Goal: Navigation & Orientation: Find specific page/section

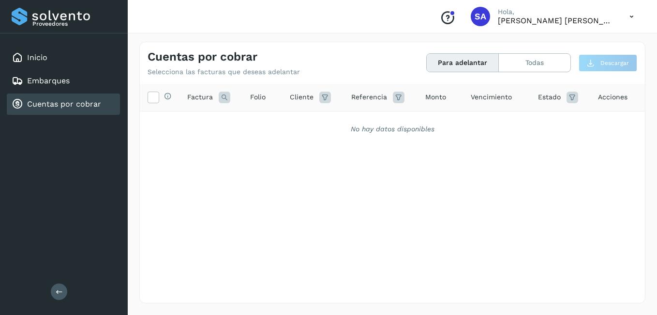
click at [47, 84] on link "Embarques" at bounding box center [48, 80] width 43 height 9
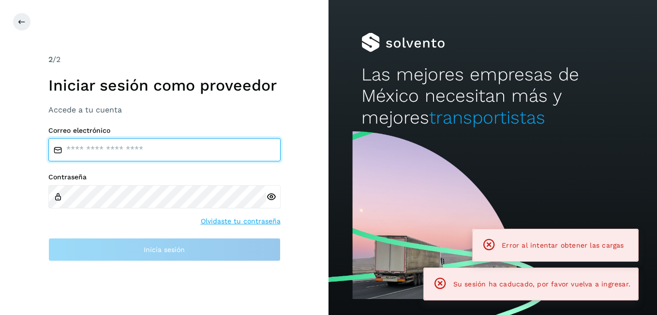
type input "**********"
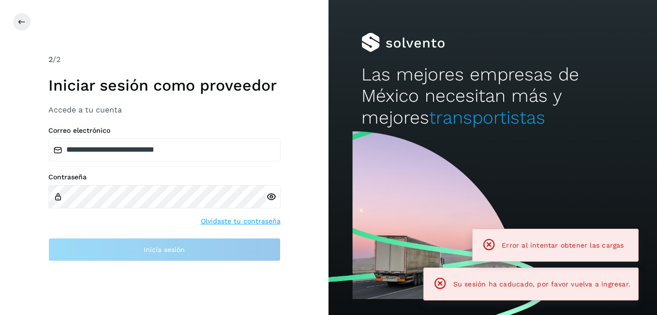
click at [51, 103] on div "2 /2 Iniciar sesión como proveedor Accede a tu cuenta" at bounding box center [164, 84] width 232 height 61
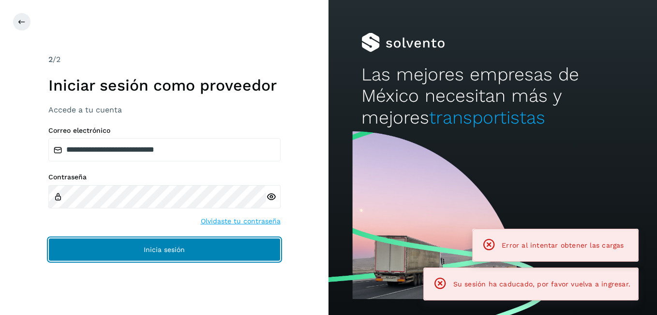
click at [142, 250] on button "Inicia sesión" at bounding box center [164, 249] width 232 height 23
